Goal: Find specific page/section: Find specific page/section

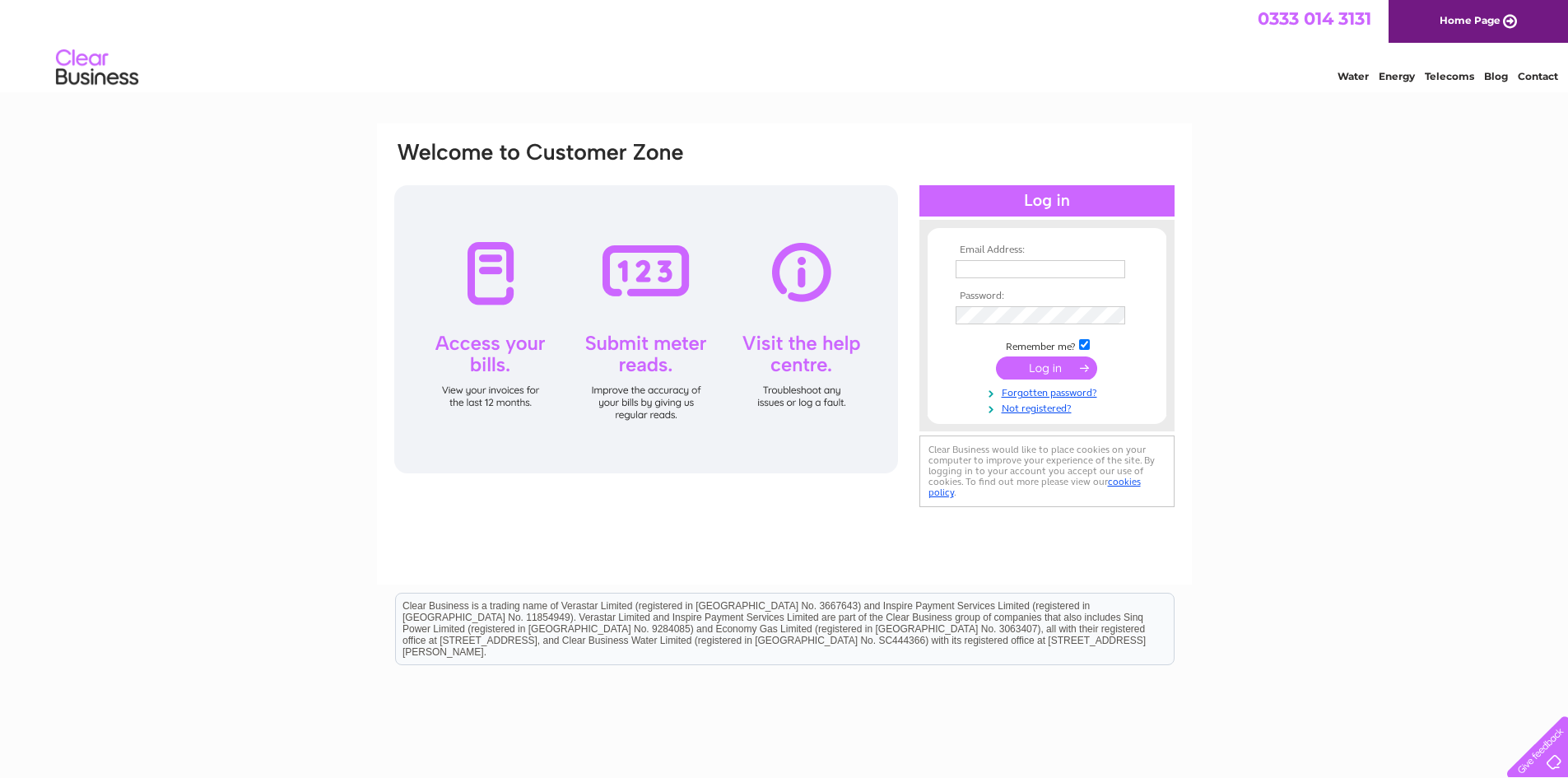
type input "admin@meatipswich.co.uk"
click at [1038, 367] on input "submit" at bounding box center [1047, 367] width 101 height 23
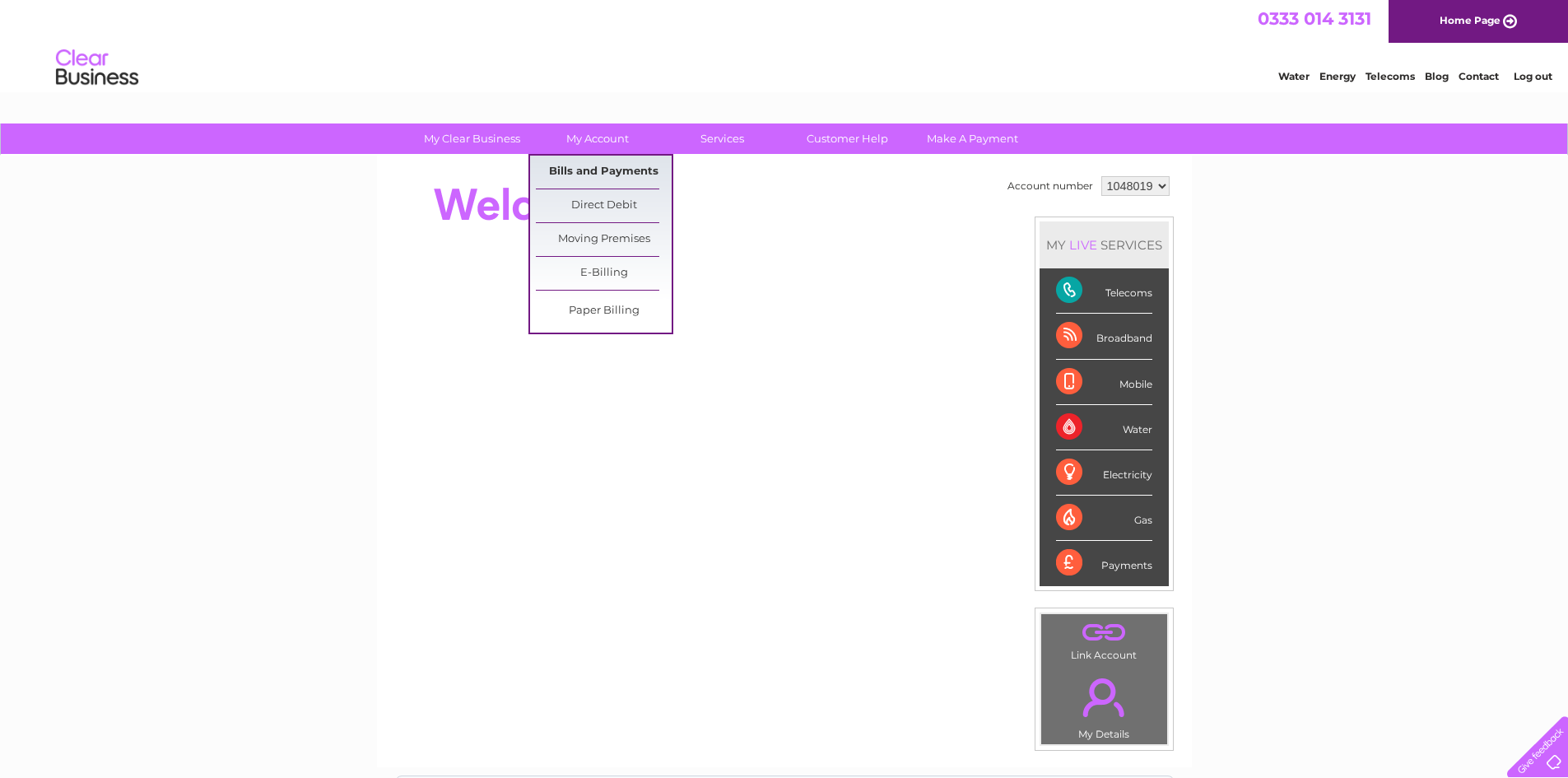
click at [604, 171] on link "Bills and Payments" at bounding box center [604, 172] width 136 height 33
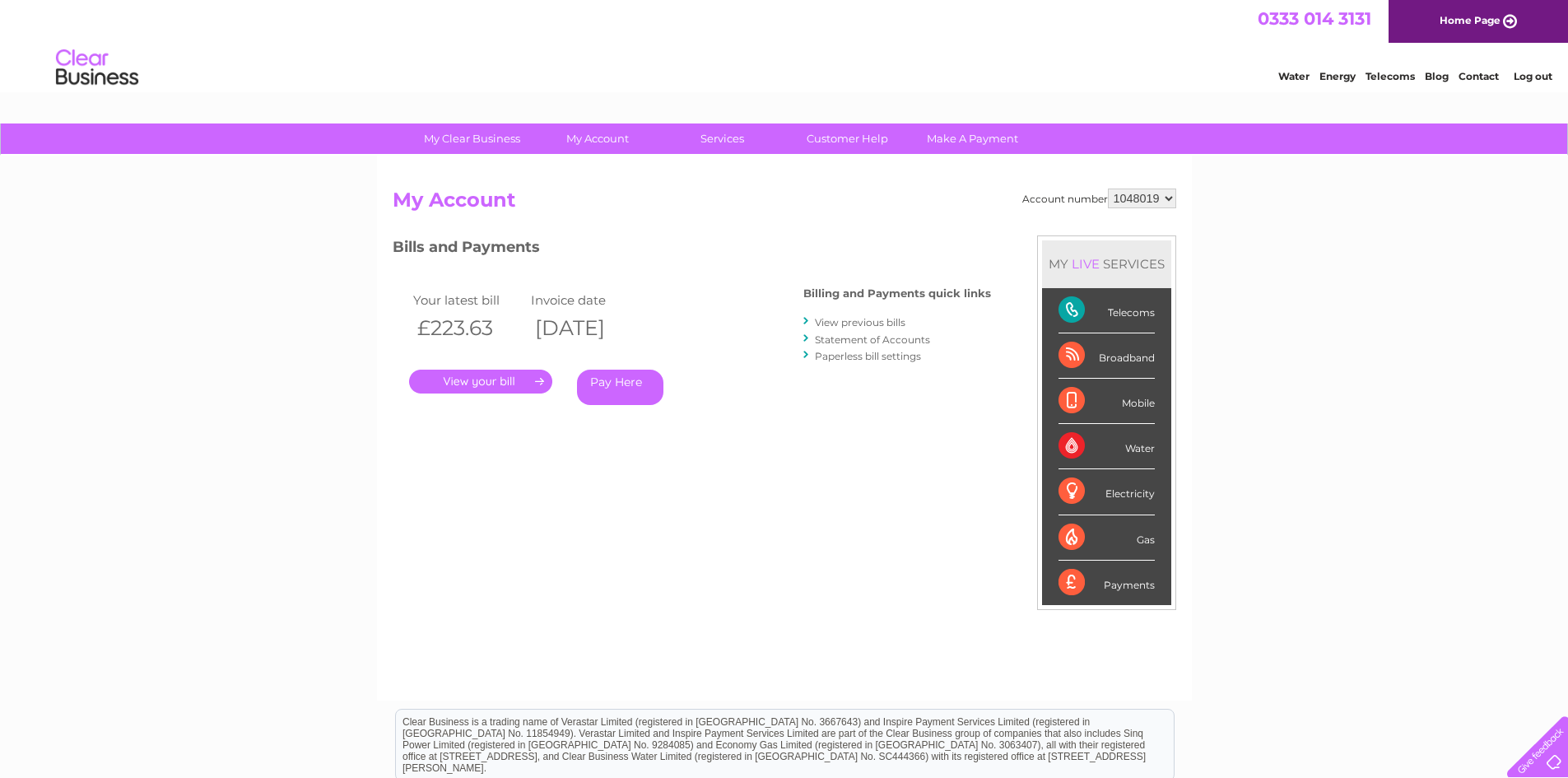
click at [855, 321] on link "View previous bills" at bounding box center [860, 322] width 90 height 13
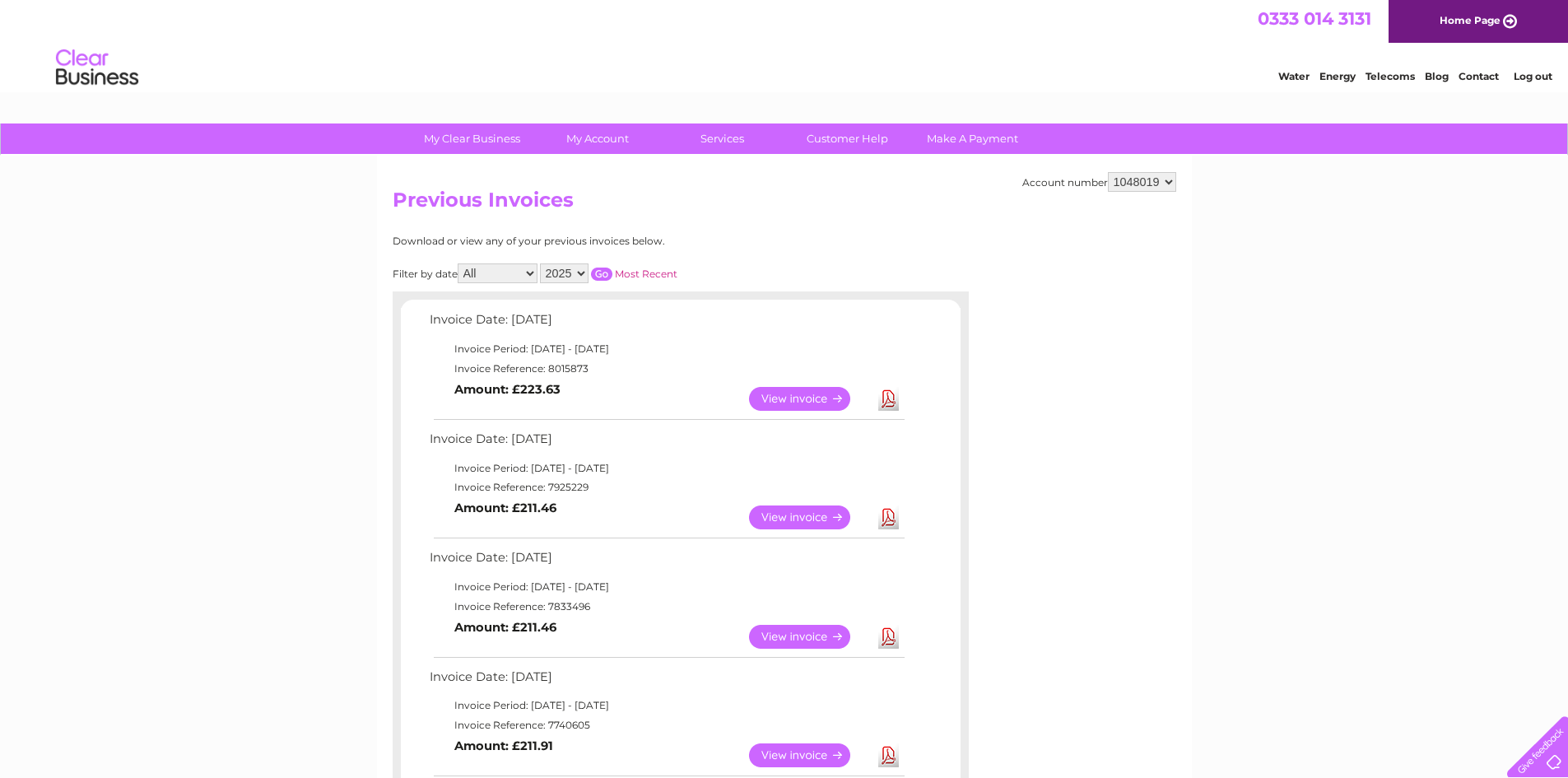
click at [819, 402] on link "View" at bounding box center [809, 398] width 121 height 24
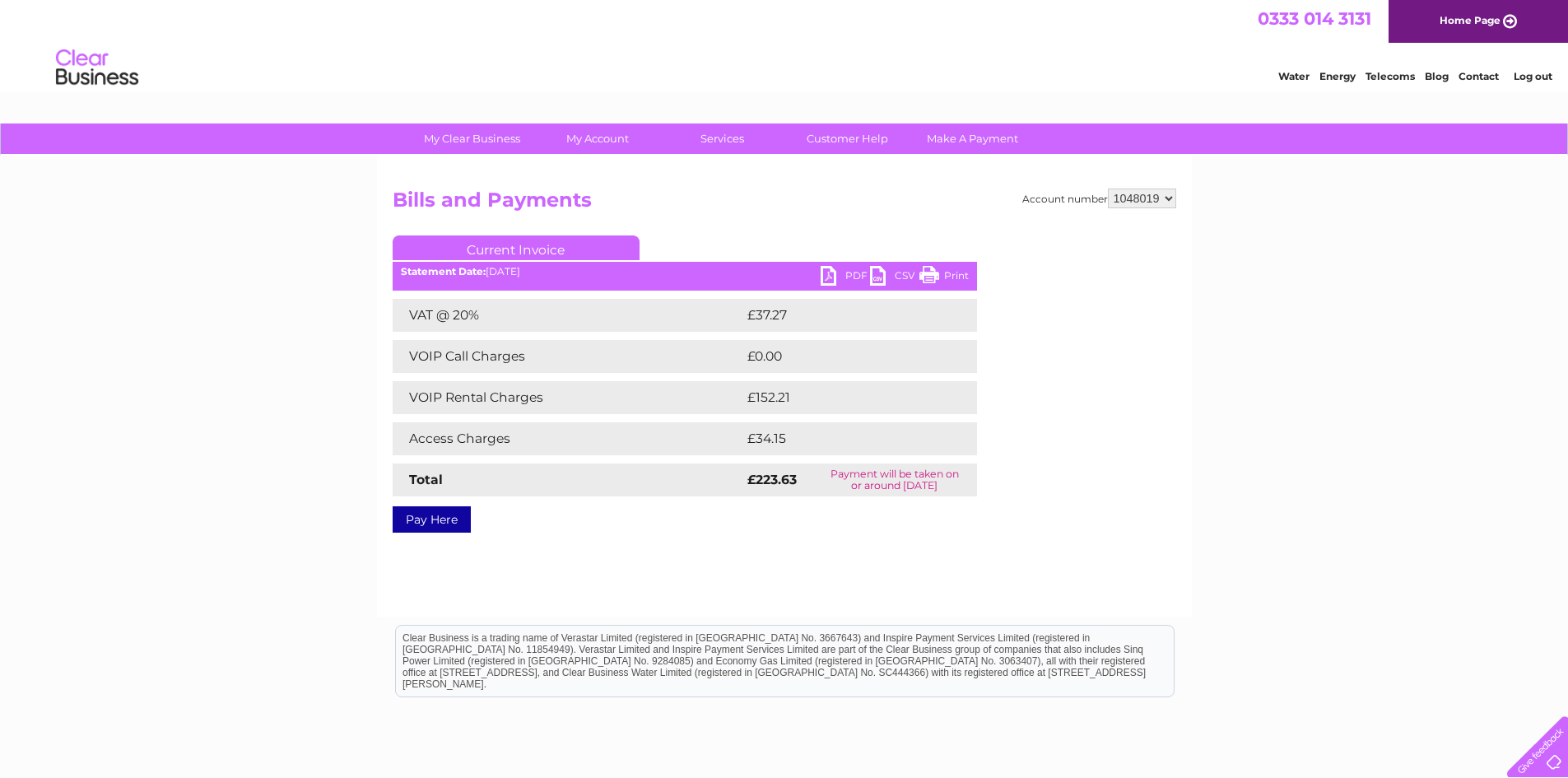
click at [832, 276] on link "PDF" at bounding box center [845, 277] width 49 height 24
